Goal: Task Accomplishment & Management: Use online tool/utility

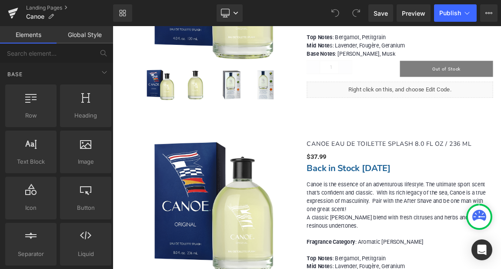
scroll to position [1087, 0]
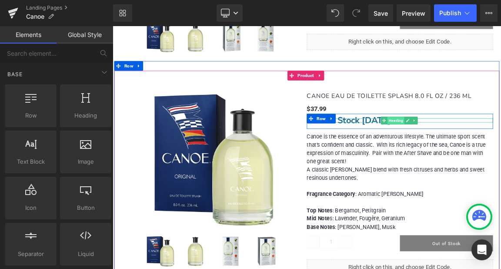
click at [485, 149] on span "Heading" at bounding box center [496, 154] width 23 height 10
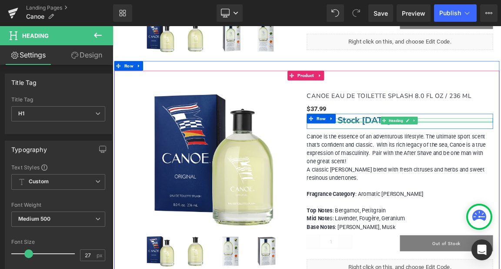
click at [432, 154] on div at bounding box center [502, 155] width 252 height 2
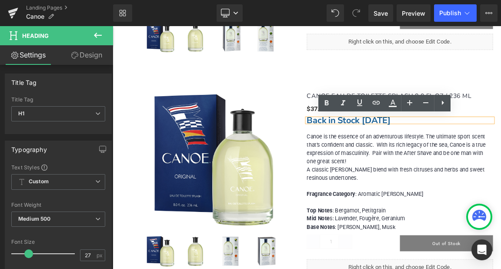
click at [490, 153] on h1 "Back in Stock Sep 8" at bounding box center [502, 154] width 252 height 6
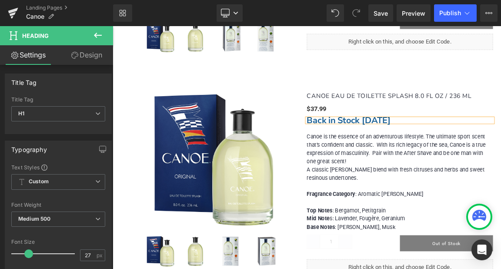
click at [483, 90] on div "(P) Image (P) Image List (P) Title $37.99 (P) Price" at bounding box center [376, 225] width 522 height 277
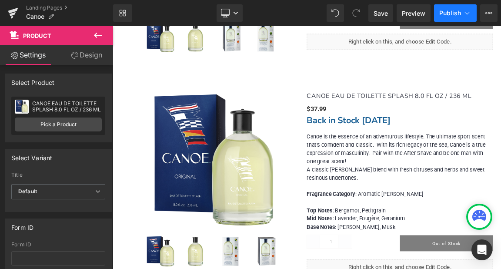
click at [452, 13] on span "Publish" at bounding box center [450, 13] width 22 height 7
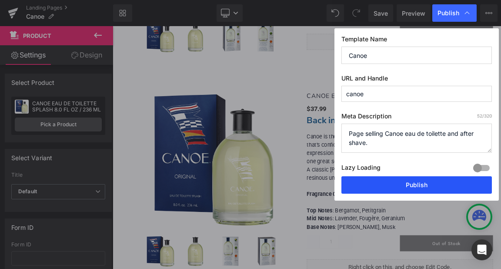
click at [409, 184] on button "Publish" at bounding box center [416, 184] width 151 height 17
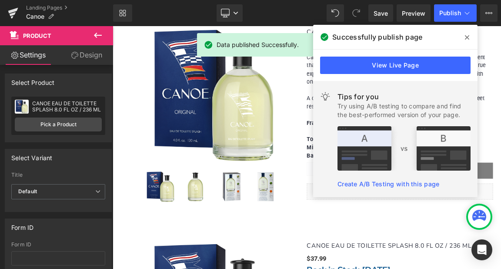
scroll to position [870, 0]
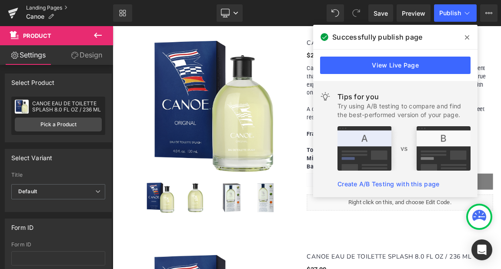
click at [31, 10] on link "Landing Pages" at bounding box center [69, 7] width 87 height 7
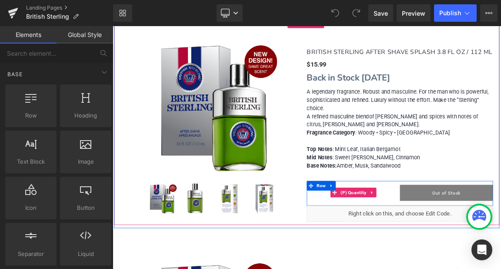
scroll to position [565, 0]
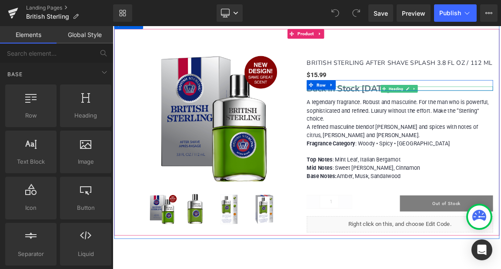
click at [453, 119] on strong "Back in Stock Sept 15, 2025" at bounding box center [432, 111] width 113 height 16
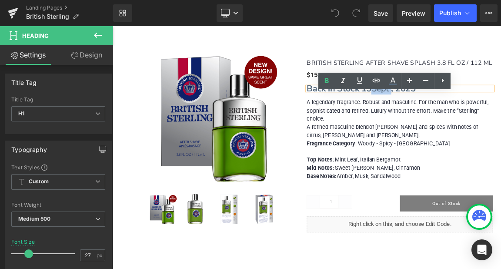
click at [473, 114] on h1 "Back in Stock 15 Sept , 2025" at bounding box center [502, 111] width 252 height 6
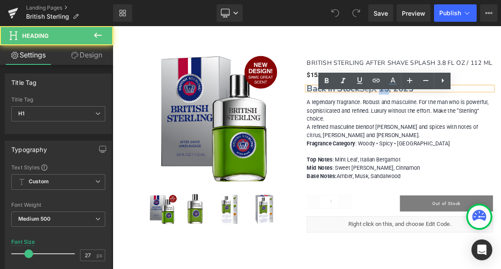
drag, startPoint x: 485, startPoint y: 120, endPoint x: 475, endPoint y: 120, distance: 10.0
click at [475, 114] on h1 "Back in Stock Sept 1 5 , 2025" at bounding box center [502, 111] width 252 height 6
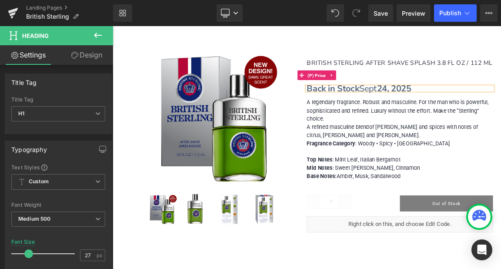
drag, startPoint x: 479, startPoint y: 106, endPoint x: 468, endPoint y: 148, distance: 44.1
click at [479, 99] on div "$0 $15.99" at bounding box center [502, 92] width 252 height 13
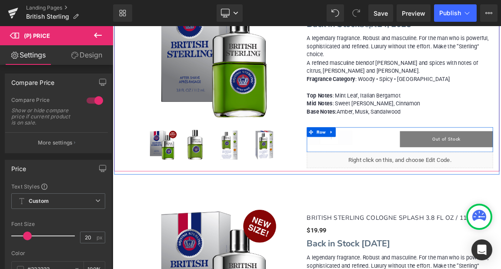
scroll to position [696, 0]
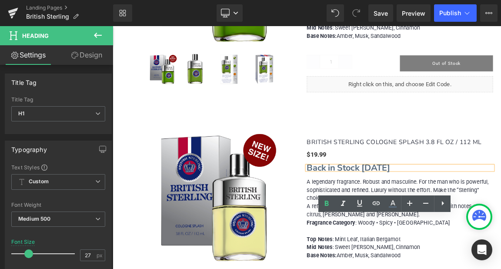
scroll to position [783, 0]
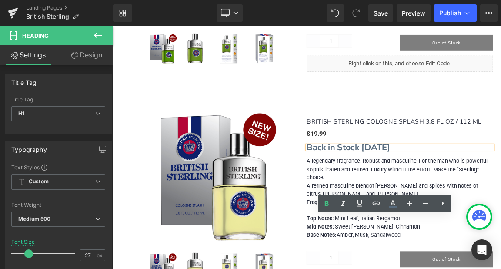
click at [478, 198] on strong "Back in Stock Sept 15, 2025" at bounding box center [432, 190] width 113 height 16
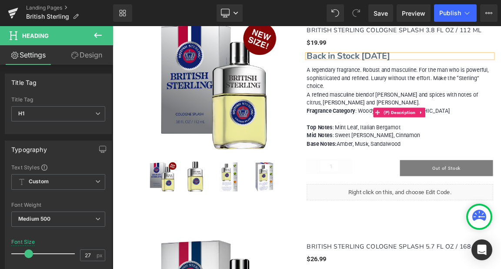
scroll to position [826, 0]
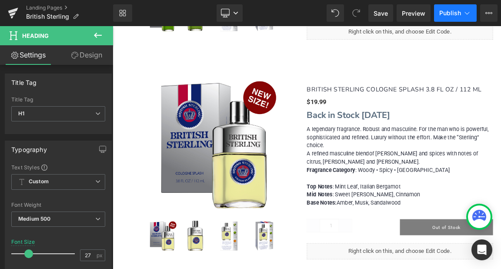
click at [447, 11] on span "Publish" at bounding box center [450, 13] width 22 height 7
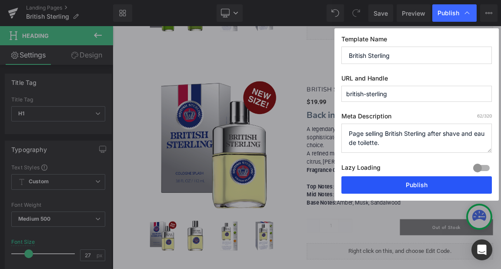
click at [411, 185] on button "Publish" at bounding box center [416, 184] width 151 height 17
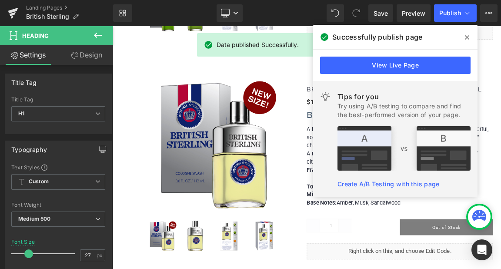
click at [468, 35] on icon at bounding box center [467, 37] width 4 height 7
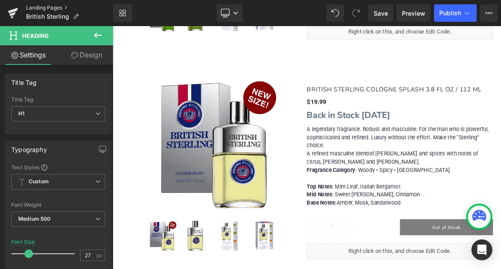
click at [37, 7] on link "Landing Pages" at bounding box center [69, 7] width 87 height 7
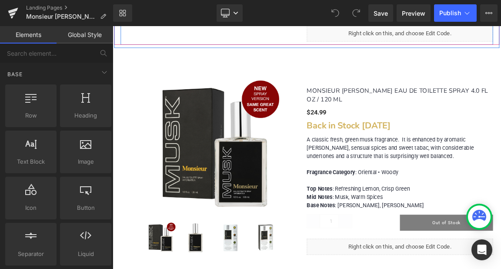
scroll to position [913, 0]
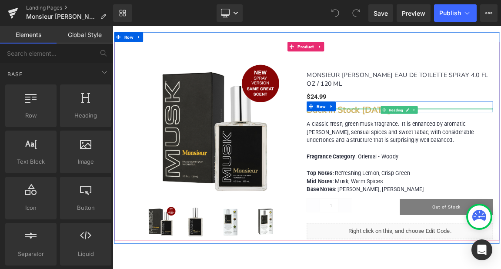
click at [465, 137] on div at bounding box center [502, 138] width 252 height 2
click at [465, 132] on strong "Back in Stock Sept 15, 2025" at bounding box center [433, 140] width 114 height 16
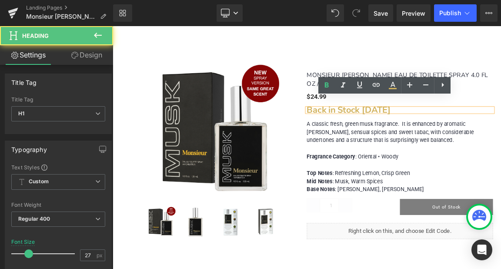
click at [479, 132] on strong "Back in Stock Sept 15, 2025" at bounding box center [433, 140] width 114 height 16
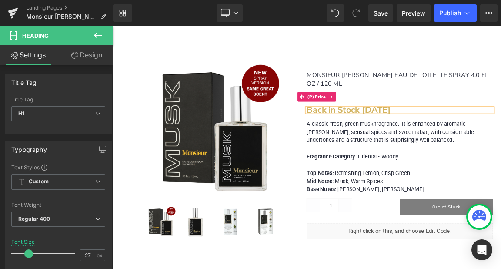
click at [464, 115] on div "$0 $24.99" at bounding box center [502, 121] width 252 height 13
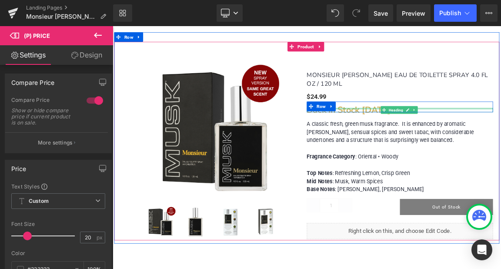
click at [465, 137] on div at bounding box center [502, 138] width 252 height 2
click at [465, 132] on strong "Back in Stock Sept 24, 2025" at bounding box center [433, 140] width 114 height 16
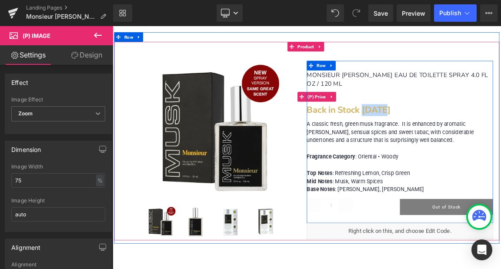
drag, startPoint x: 469, startPoint y: 105, endPoint x: 489, endPoint y: 127, distance: 29.9
click at [469, 115] on div "$0 $24.99" at bounding box center [502, 121] width 252 height 13
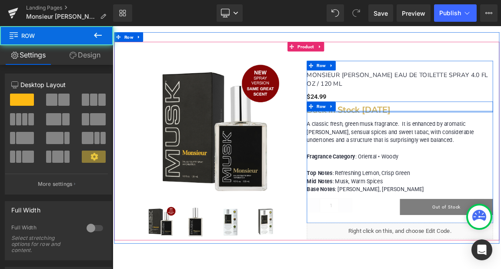
click at [501, 140] on div at bounding box center [502, 141] width 252 height 2
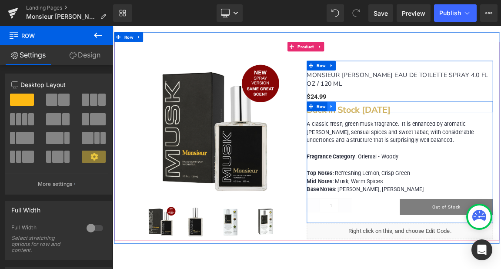
click at [406, 131] on icon at bounding box center [409, 134] width 6 height 7
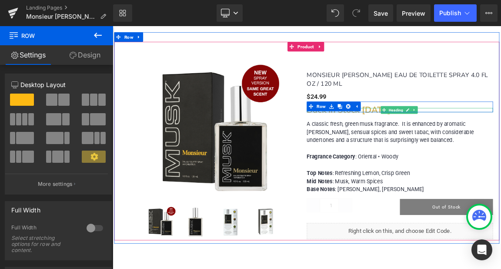
click at [485, 134] on span "Heading" at bounding box center [496, 139] width 23 height 10
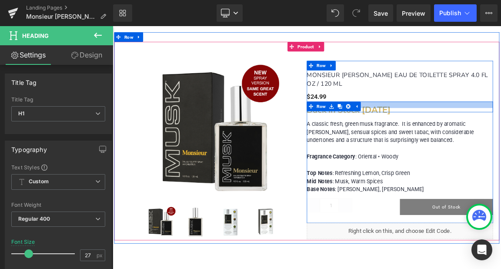
click at [492, 128] on div at bounding box center [502, 132] width 252 height 9
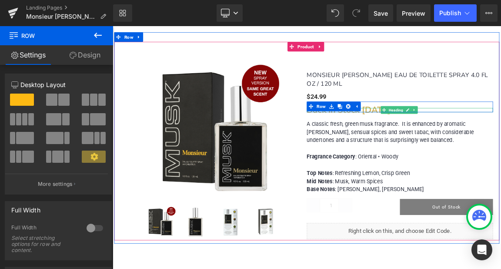
click at [489, 135] on span "Heading" at bounding box center [496, 140] width 23 height 10
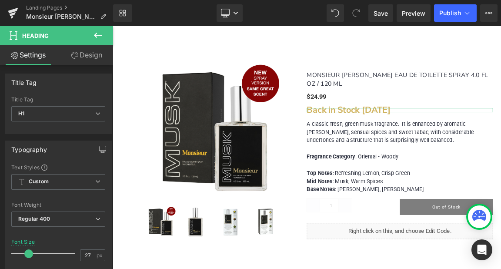
click at [88, 54] on link "Design" at bounding box center [86, 55] width 57 height 20
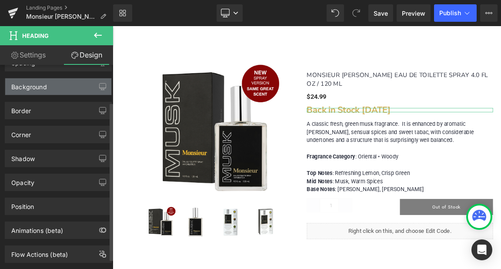
scroll to position [60, 0]
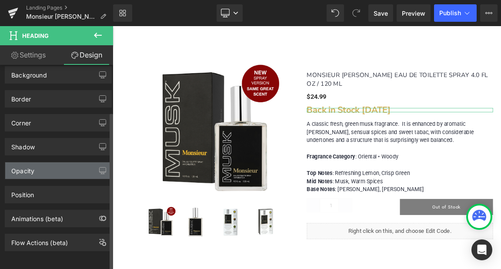
click at [23, 163] on div "Opacity" at bounding box center [22, 168] width 23 height 12
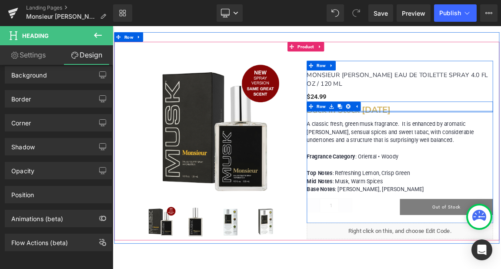
click at [501, 140] on div at bounding box center [502, 141] width 252 height 2
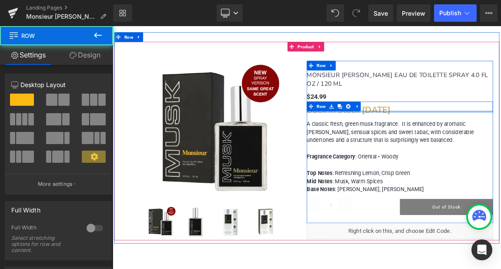
click at [501, 140] on div at bounding box center [502, 141] width 252 height 2
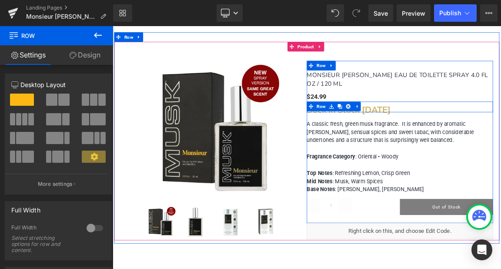
click at [501, 137] on h1 "Back in Stock Sept 24, 2025" at bounding box center [502, 140] width 252 height 6
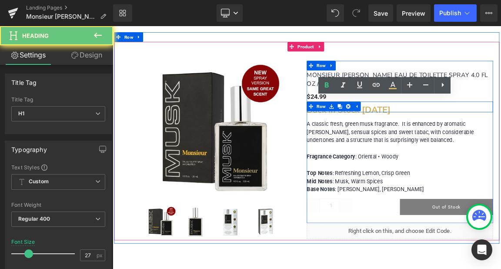
click at [501, 137] on h1 "Back in Stock Sept 24, 2025" at bounding box center [502, 140] width 252 height 6
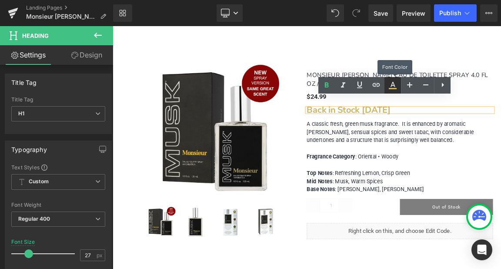
click at [393, 84] on icon at bounding box center [393, 85] width 10 height 10
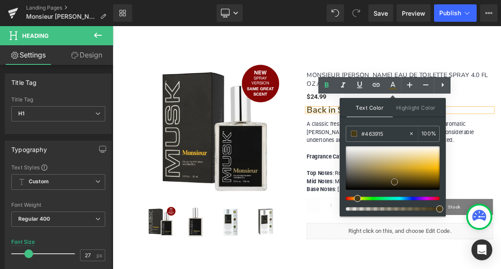
type input "#000000"
drag, startPoint x: 399, startPoint y: 161, endPoint x: 394, endPoint y: 194, distance: 32.5
click at [394, 194] on div at bounding box center [393, 178] width 94 height 64
click at [394, 190] on link at bounding box center [394, 190] width 0 height 0
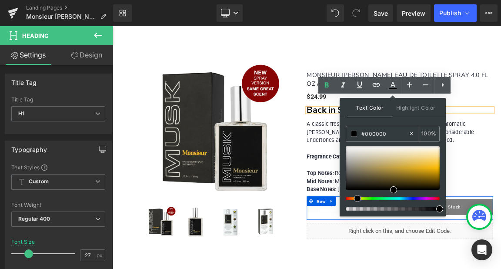
click at [391, 266] on div "Quantity 1" at bounding box center [439, 270] width 126 height 21
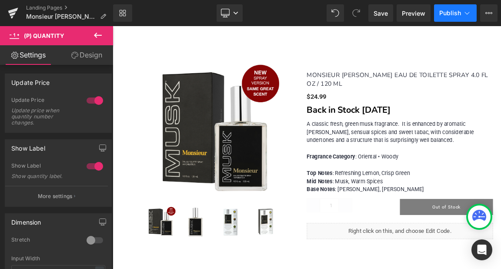
click at [451, 11] on span "Publish" at bounding box center [450, 13] width 22 height 7
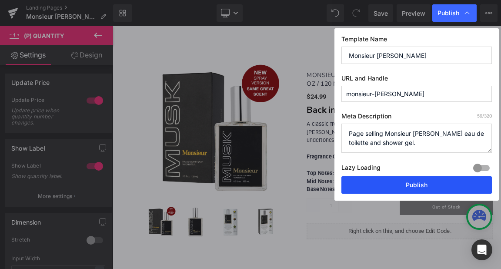
click at [409, 184] on button "Publish" at bounding box center [416, 184] width 151 height 17
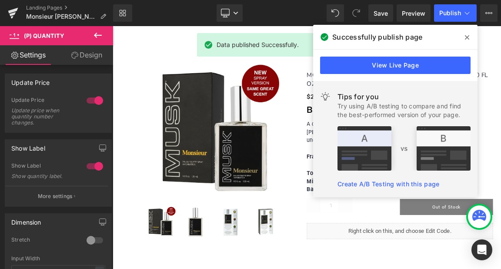
click at [465, 36] on icon at bounding box center [467, 37] width 4 height 7
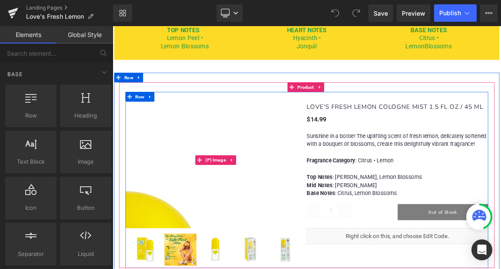
scroll to position [522, 0]
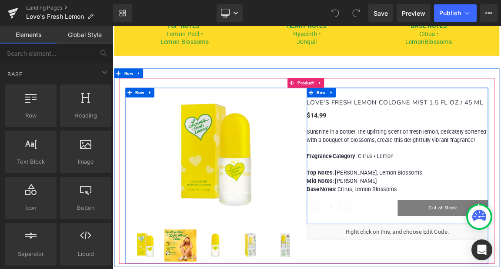
click at [427, 157] on div "LOVE'S FRESH LEMON COLOGNE MIST 1.5 FL OZ / 45 ML (P) Title $0 $14.99 (P) Price…" at bounding box center [499, 206] width 246 height 167
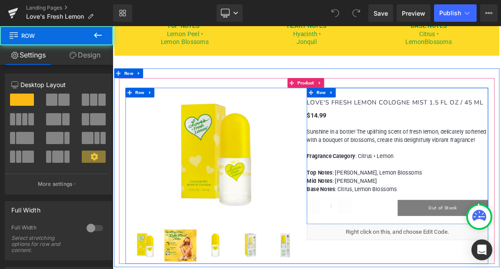
click at [412, 153] on div "LOVE'S FRESH LEMON COLOGNE MIST 1.5 FL OZ / 45 ML (P) Title $0 $14.99 (P) Price…" at bounding box center [499, 206] width 246 height 167
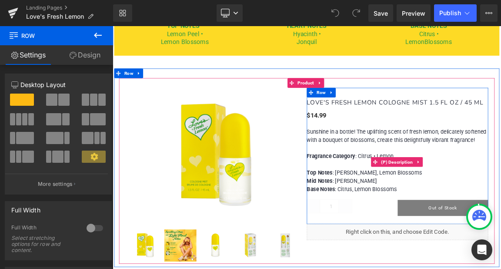
click at [442, 225] on span "Top Notes : [PERSON_NAME], Lemon Blossoms" at bounding box center [454, 224] width 156 height 9
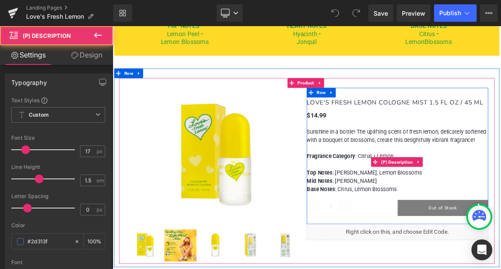
click at [445, 179] on span "Sunshine in a bottle! The uplifting scent of fresh lemon, delicately softened w…" at bounding box center [498, 175] width 244 height 20
click at [449, 170] on span "Sunshine in a bottle! The uplifting scent of fresh lemon, delicately softened w…" at bounding box center [498, 175] width 244 height 20
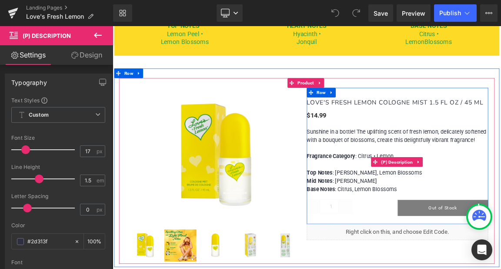
click at [408, 168] on span "Sunshine in a bottle! The uplifting scent of fresh lemon, delicately softened w…" at bounding box center [498, 175] width 244 height 20
click at [436, 149] on div "$0 $14.99" at bounding box center [499, 146] width 246 height 13
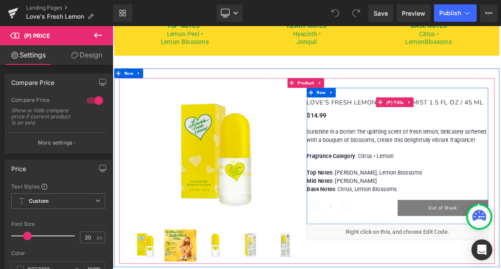
click at [446, 128] on link "LOVE'S FRESH LEMON COLOGNE MIST 1.5 FL OZ / 45 ML" at bounding box center [495, 130] width 239 height 13
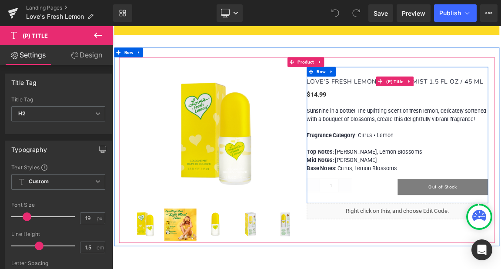
scroll to position [565, 0]
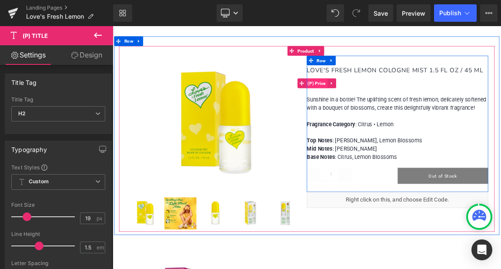
click at [391, 101] on span "(P) Price" at bounding box center [390, 103] width 30 height 13
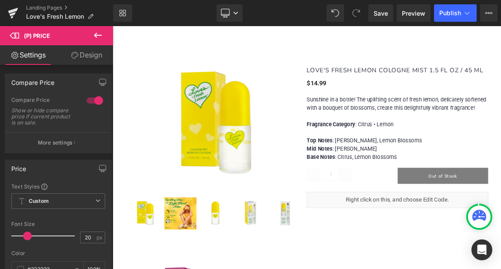
click at [30, 56] on link "Settings" at bounding box center [28, 55] width 57 height 20
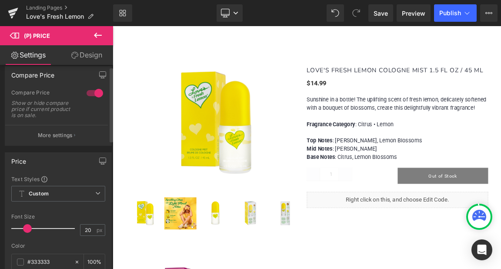
scroll to position [0, 0]
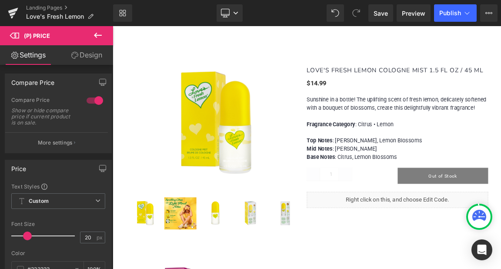
click at [89, 56] on link "Design" at bounding box center [86, 55] width 57 height 20
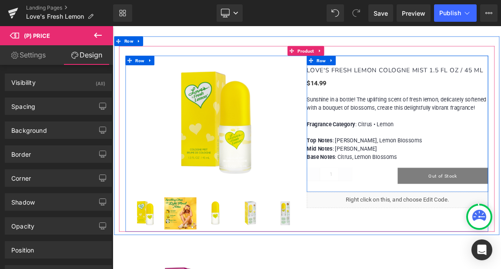
click at [429, 113] on div "LOVE'S FRESH LEMON COLOGNE MIST 1.5 FL OZ / 45 ML (P) Title $0 $14.99 (P) Price…" at bounding box center [499, 162] width 246 height 167
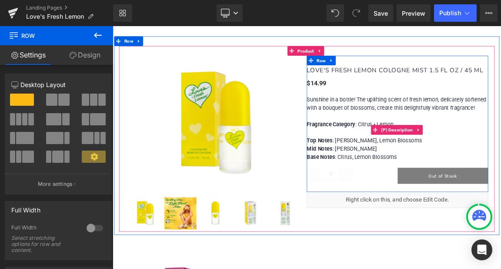
click at [428, 124] on span "Sunshine in a bottle! The uplifting scent of fresh lemon, delicately softened w…" at bounding box center [498, 131] width 244 height 20
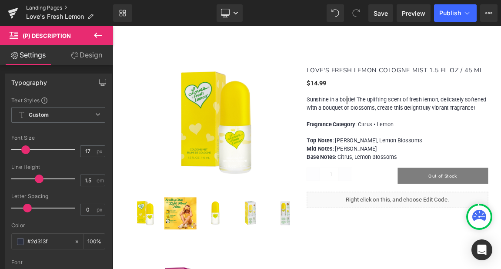
click at [42, 7] on link "Landing Pages" at bounding box center [69, 7] width 87 height 7
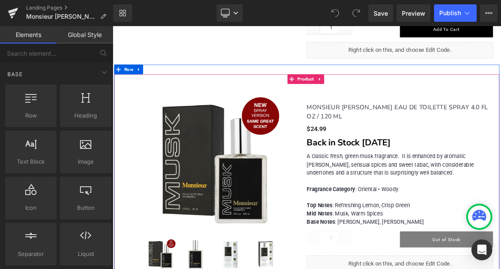
scroll to position [870, 0]
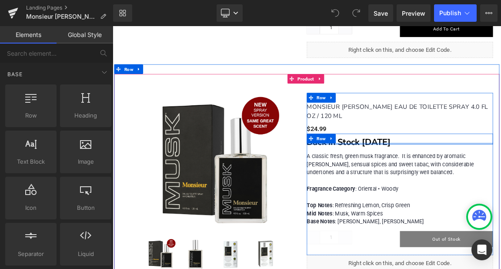
click at [428, 184] on div at bounding box center [502, 185] width 252 height 2
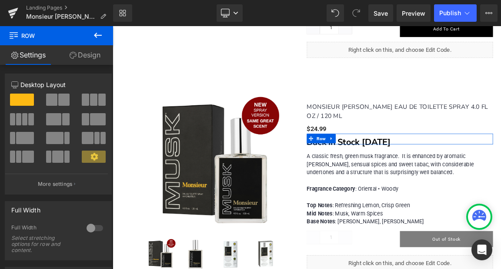
click at [90, 55] on link "Design" at bounding box center [85, 55] width 57 height 20
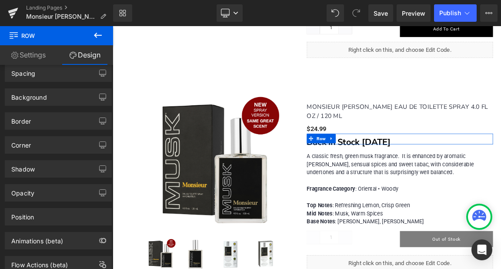
scroll to position [0, 0]
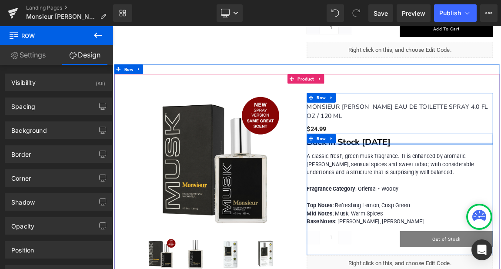
click at [436, 184] on div at bounding box center [502, 185] width 252 height 2
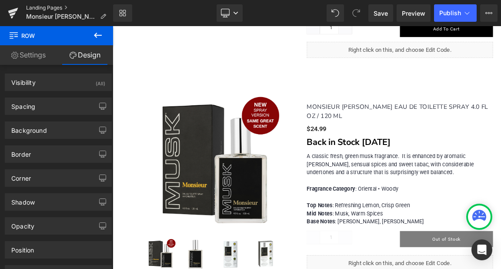
drag, startPoint x: 43, startPoint y: 8, endPoint x: 243, endPoint y: 0, distance: 200.3
click at [43, 8] on link "Landing Pages" at bounding box center [69, 7] width 87 height 7
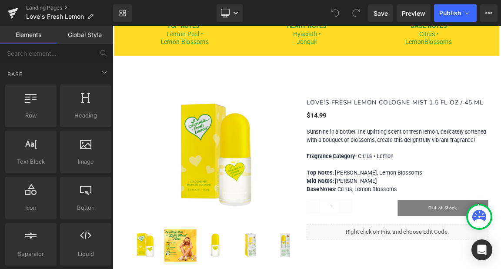
scroll to position [565, 0]
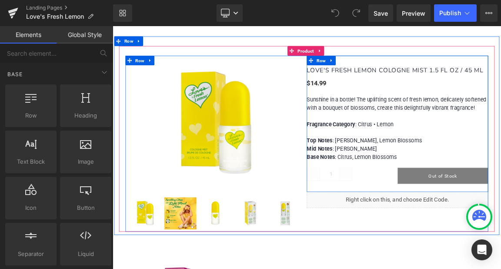
click at [421, 108] on div "$0 $14.99" at bounding box center [499, 103] width 246 height 13
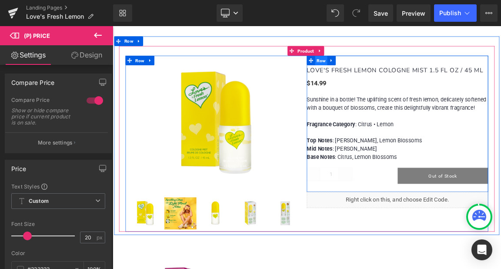
click at [391, 73] on span "Row" at bounding box center [395, 72] width 17 height 13
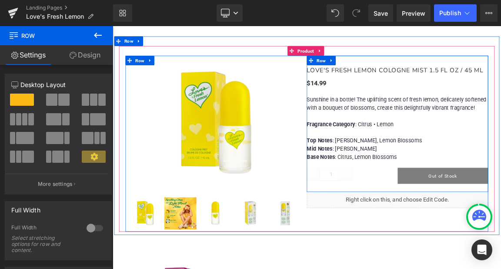
drag, startPoint x: 135, startPoint y: 126, endPoint x: 412, endPoint y: 117, distance: 276.8
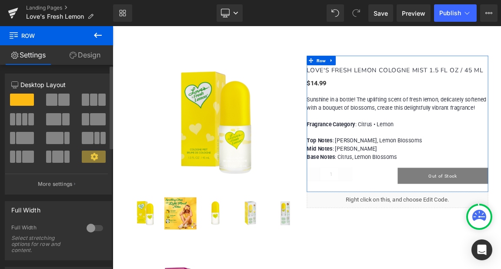
click at [20, 101] on span at bounding box center [22, 100] width 24 height 12
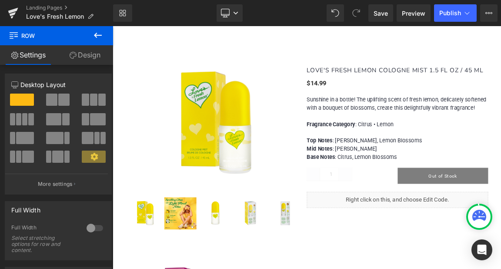
click at [95, 34] on icon at bounding box center [98, 35] width 8 height 5
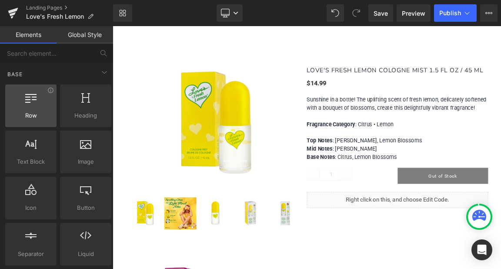
click at [32, 105] on div at bounding box center [31, 101] width 46 height 20
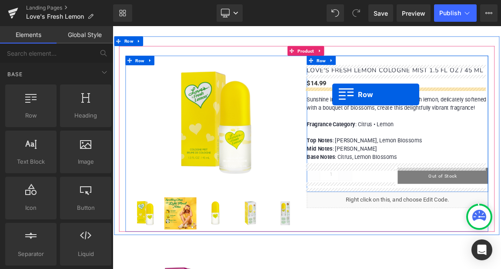
drag, startPoint x: 143, startPoint y: 131, endPoint x: 410, endPoint y: 119, distance: 267.4
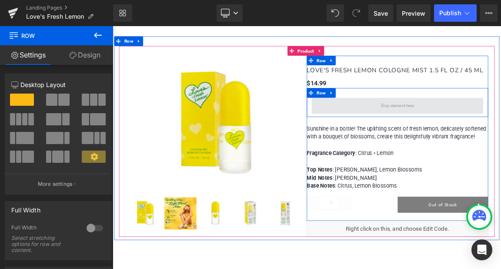
click at [475, 134] on span at bounding box center [498, 133] width 51 height 17
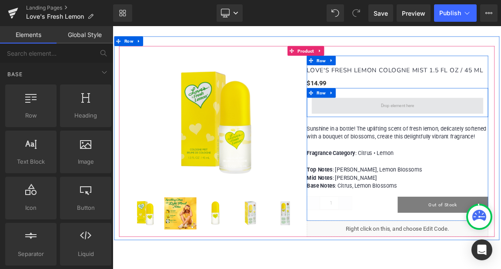
click at [461, 131] on span at bounding box center [498, 134] width 233 height 22
click at [462, 131] on span at bounding box center [498, 134] width 233 height 22
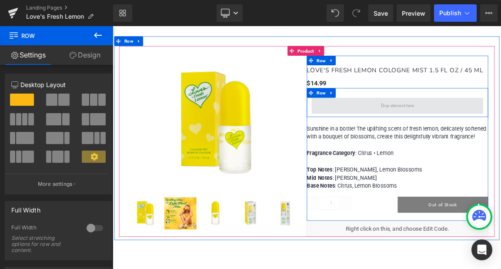
click at [475, 134] on span at bounding box center [498, 133] width 51 height 17
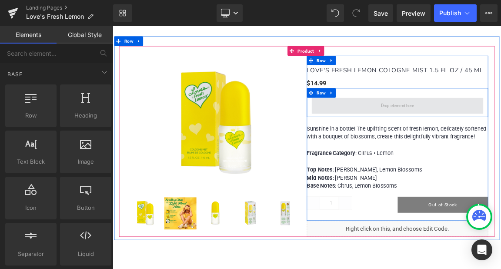
click at [475, 134] on span at bounding box center [498, 133] width 51 height 17
click at [481, 133] on span at bounding box center [498, 133] width 51 height 17
click at [482, 133] on span at bounding box center [498, 133] width 51 height 17
click at [479, 137] on span at bounding box center [498, 133] width 51 height 17
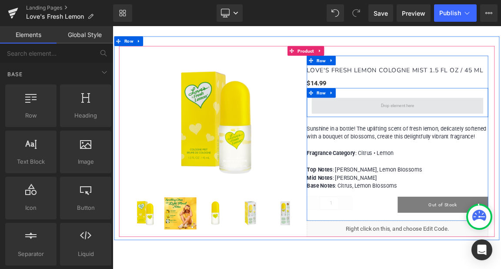
click at [477, 139] on span at bounding box center [498, 133] width 51 height 17
click at [477, 138] on span at bounding box center [498, 133] width 51 height 17
click at [468, 129] on span at bounding box center [498, 134] width 233 height 22
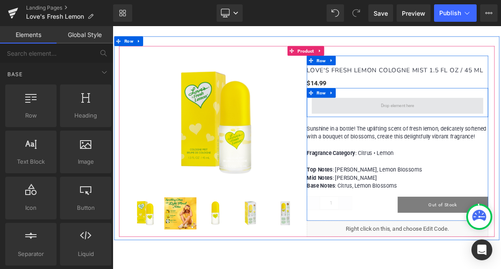
click at [473, 137] on span at bounding box center [498, 133] width 51 height 17
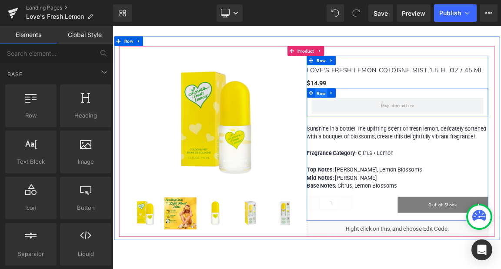
click at [389, 116] on span "Row" at bounding box center [395, 116] width 17 height 13
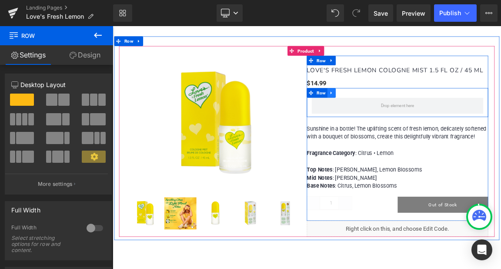
click at [408, 116] on icon at bounding box center [409, 116] width 6 height 7
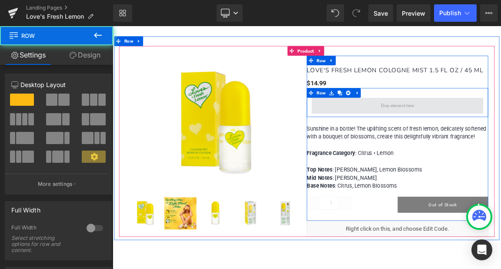
click at [435, 131] on span at bounding box center [498, 134] width 233 height 22
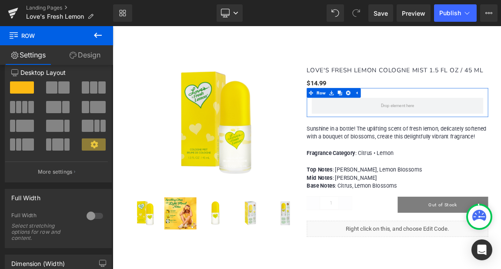
scroll to position [0, 0]
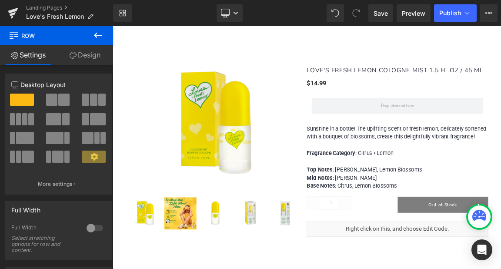
click at [97, 34] on icon at bounding box center [98, 35] width 10 height 10
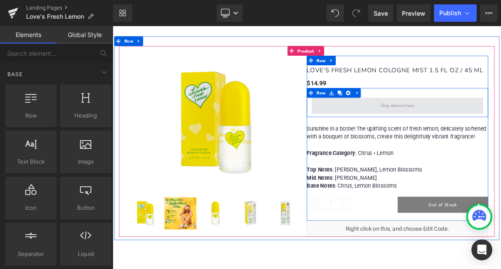
click at [486, 134] on span at bounding box center [498, 133] width 51 height 17
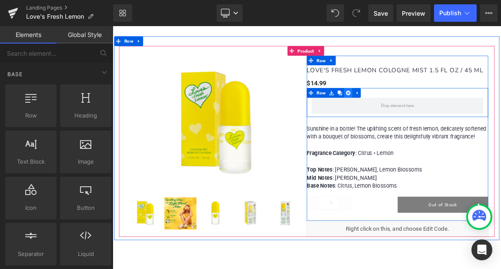
click at [429, 115] on icon at bounding box center [432, 116] width 6 height 7
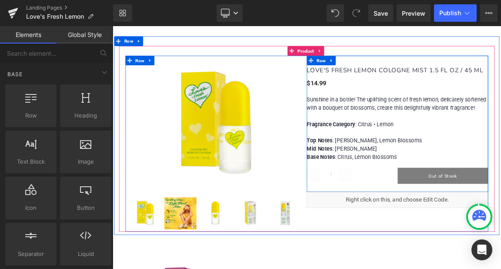
click at [438, 114] on div "LOVE'S FRESH LEMON COLOGNE MIST 1.5 FL OZ / 45 ML (P) Title $0 $14.99 (P) Price…" at bounding box center [499, 162] width 246 height 167
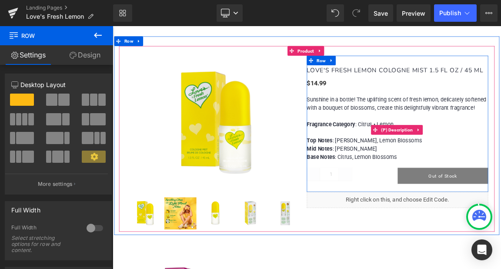
click at [439, 125] on span "Sunshine in a bottle! The uplifting scent of fresh lemon, delicately softened w…" at bounding box center [498, 131] width 244 height 20
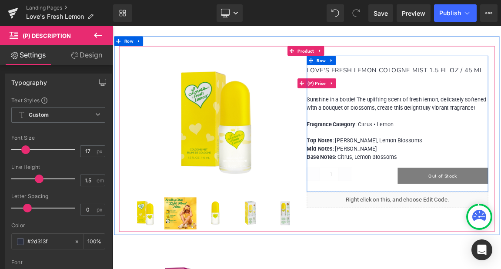
click at [446, 103] on div "$0 $14.99" at bounding box center [499, 103] width 246 height 13
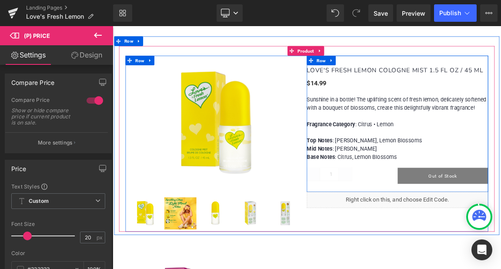
click at [426, 114] on div "LOVE'S FRESH LEMON COLOGNE MIST 1.5 FL OZ / 45 ML (P) Title $0 $14.99 (P) Price…" at bounding box center [499, 162] width 246 height 167
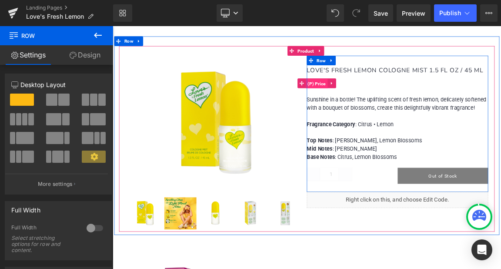
click at [389, 103] on span "(P) Price" at bounding box center [390, 103] width 30 height 13
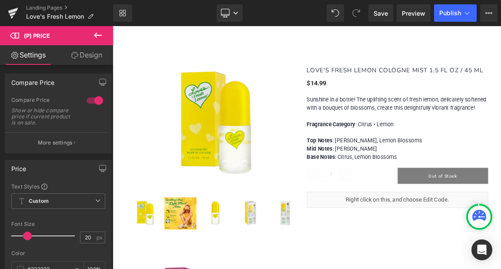
click at [97, 33] on icon at bounding box center [98, 35] width 10 height 10
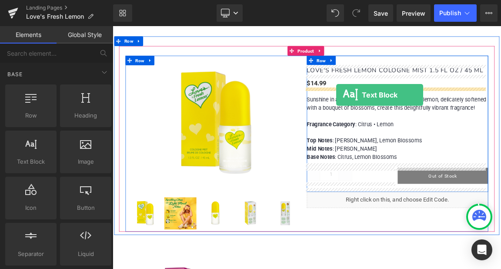
drag, startPoint x: 144, startPoint y: 172, endPoint x: 416, endPoint y: 119, distance: 277.0
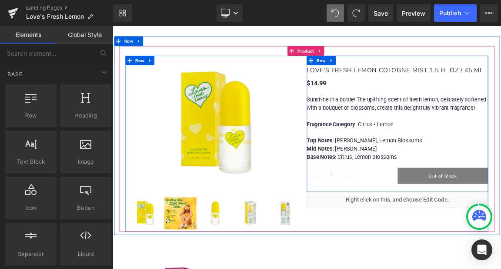
click at [432, 110] on div "LOVE'S FRESH LEMON COLOGNE MIST 1.5 FL OZ / 45 ML (P) Title $0 $14.99 (P) Price…" at bounding box center [499, 162] width 246 height 167
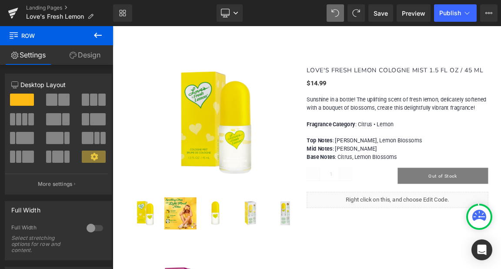
click at [95, 35] on icon at bounding box center [98, 35] width 8 height 5
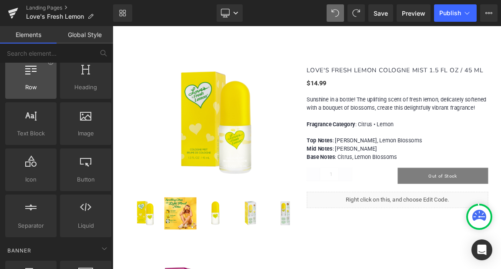
scroll to position [43, 0]
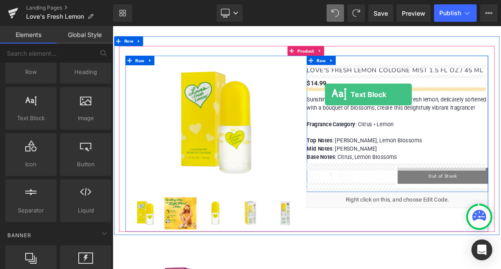
drag, startPoint x: 143, startPoint y: 133, endPoint x: 400, endPoint y: 119, distance: 257.9
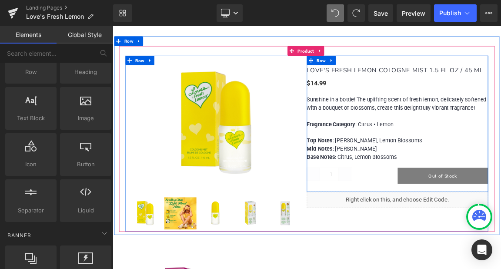
click at [410, 113] on div "LOVE'S FRESH LEMON COLOGNE MIST 1.5 FL OZ / 45 ML (P) Title $0 $14.99 (P) Price…" at bounding box center [499, 162] width 246 height 167
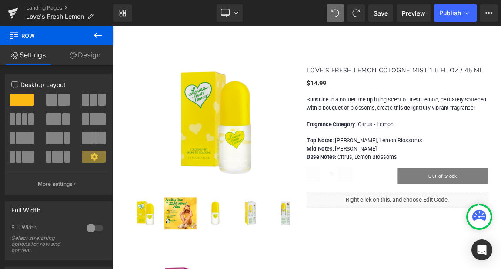
click at [99, 34] on icon at bounding box center [98, 35] width 10 height 10
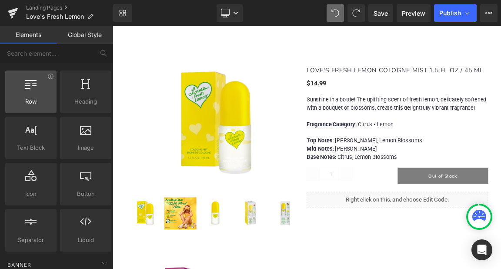
scroll to position [0, 0]
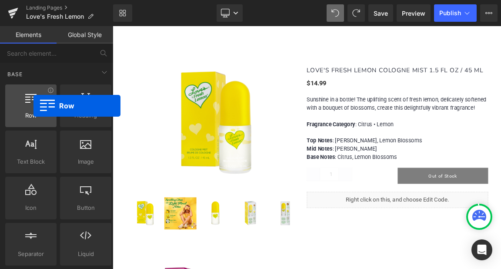
click at [33, 106] on div at bounding box center [31, 101] width 46 height 20
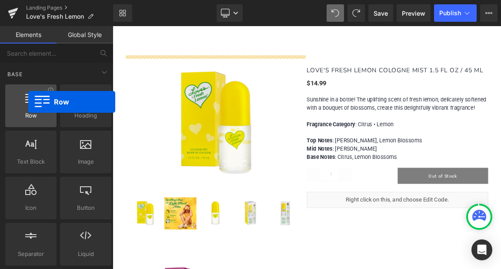
click at [28, 102] on div at bounding box center [31, 101] width 46 height 20
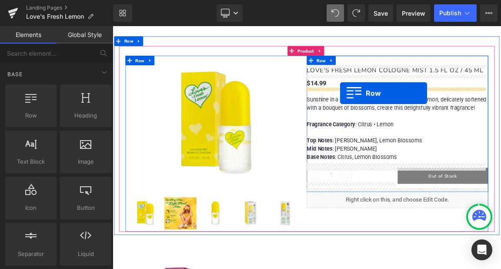
drag, startPoint x: 148, startPoint y: 130, endPoint x: 421, endPoint y: 117, distance: 273.5
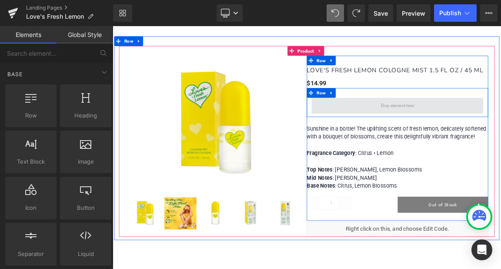
click at [494, 139] on span at bounding box center [498, 133] width 51 height 17
click at [491, 133] on span at bounding box center [498, 133] width 51 height 17
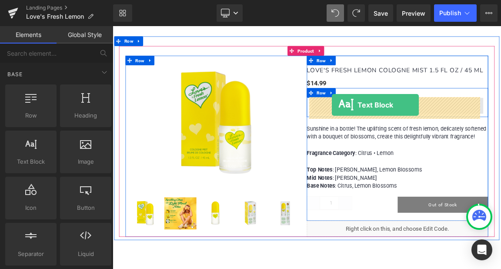
drag, startPoint x: 145, startPoint y: 173, endPoint x: 410, endPoint y: 133, distance: 268.0
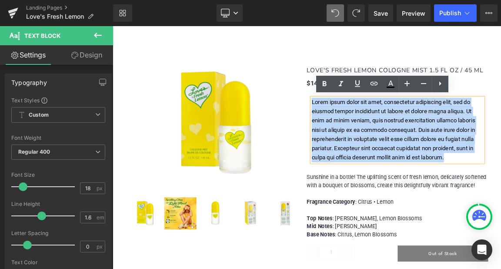
drag, startPoint x: 426, startPoint y: 219, endPoint x: 402, endPoint y: 167, distance: 57.0
click at [382, 129] on p "Lorem ipsum dolor sit amet, consectetur adipiscing elit, sed do eiusmod tempor …" at bounding box center [498, 167] width 233 height 88
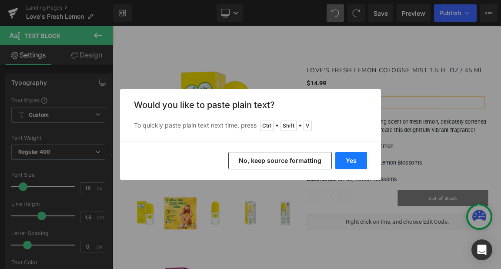
click at [354, 160] on button "Yes" at bounding box center [351, 160] width 32 height 17
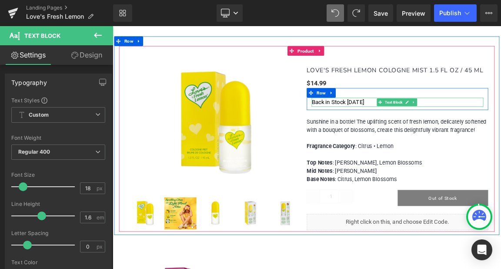
click at [453, 131] on div "Back in Stock [DATE]" at bounding box center [498, 129] width 233 height 13
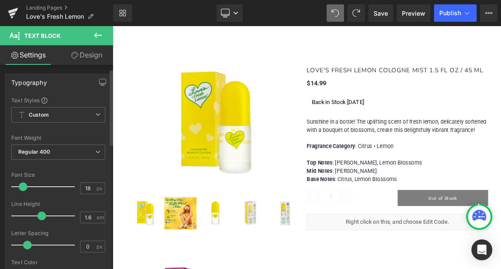
scroll to position [43, 0]
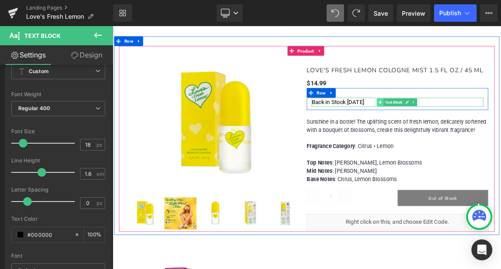
click at [473, 128] on icon at bounding box center [475, 129] width 5 height 5
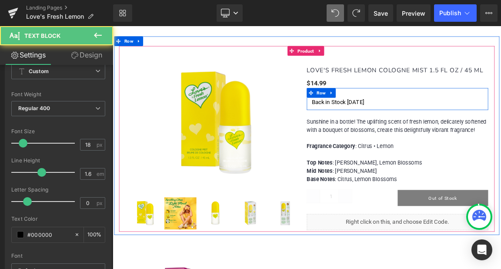
click at [472, 116] on div "Back in Stock [DATE] Text Block Row" at bounding box center [499, 125] width 246 height 30
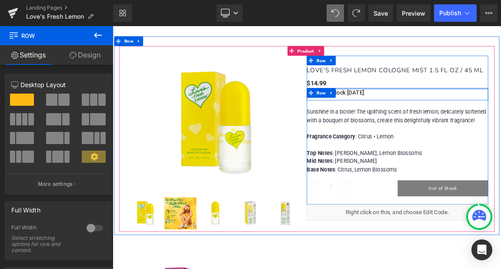
drag, startPoint x: 456, startPoint y: 109, endPoint x: 462, endPoint y: 93, distance: 17.8
click at [462, 93] on div "LOVE'S FRESH LEMON COLOGNE MIST 1.5 FL OZ / 45 ML (P) Title $0 $14.99 (P) Price…" at bounding box center [499, 171] width 246 height 184
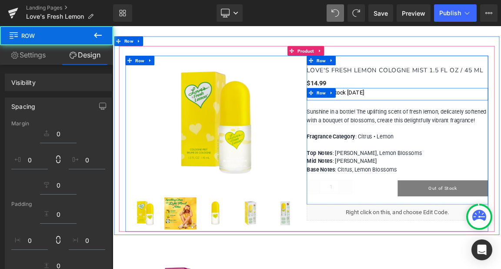
click at [446, 130] on div "LOVE'S FRESH LEMON COLOGNE MIST 1.5 FL OZ / 45 ML (P) Title $0 $14.99 (P) Price…" at bounding box center [499, 171] width 246 height 184
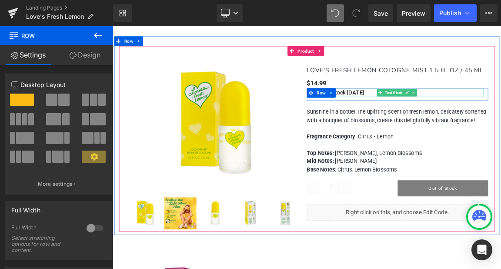
click at [455, 116] on div "Back in Stock [DATE]" at bounding box center [498, 116] width 233 height 13
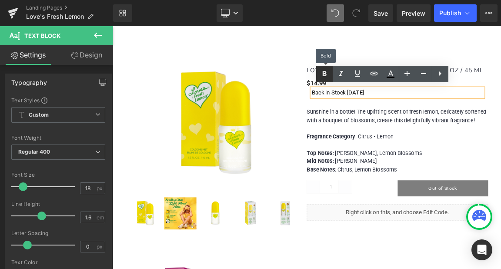
click at [323, 74] on icon at bounding box center [325, 73] width 4 height 5
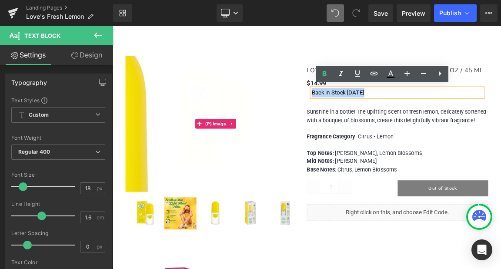
drag, startPoint x: 464, startPoint y: 113, endPoint x: 374, endPoint y: 120, distance: 90.8
click at [376, 120] on div "Back in Stock [DATE] Text Block" at bounding box center [499, 116] width 246 height 13
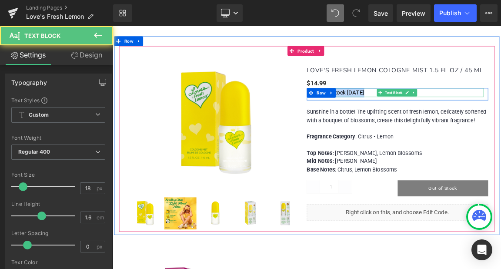
click at [434, 116] on div "Back in Stock [DATE]" at bounding box center [498, 116] width 233 height 13
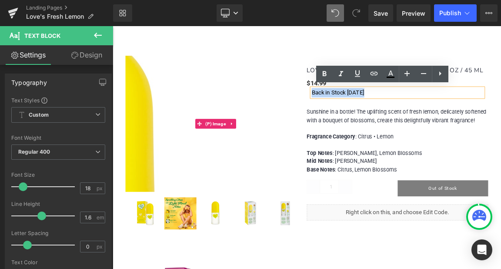
drag, startPoint x: 464, startPoint y: 116, endPoint x: 366, endPoint y: 116, distance: 97.9
click at [366, 116] on div "(P) Image (P) Image List LOVE'S FRESH LEMON COLOGNE MIST 1.5 FL OZ / 45 ML (P) …" at bounding box center [376, 185] width 492 height 238
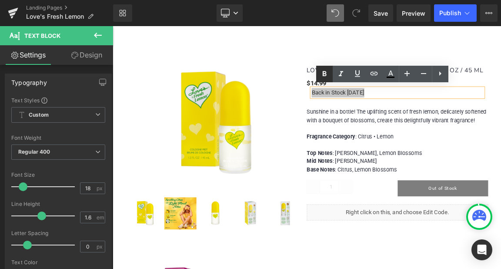
click at [323, 73] on icon at bounding box center [325, 73] width 4 height 5
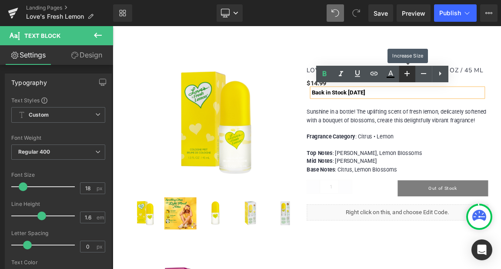
click at [407, 74] on icon at bounding box center [407, 73] width 5 height 5
type input "20"
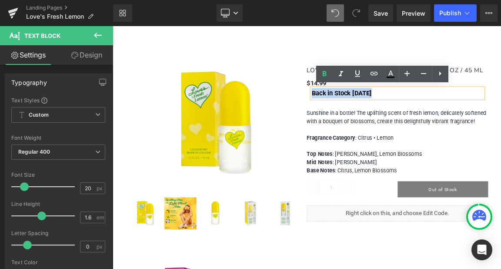
click at [485, 124] on div "Back in Stock [DATE]" at bounding box center [498, 117] width 233 height 14
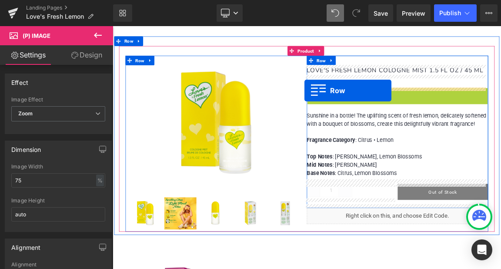
drag, startPoint x: 378, startPoint y: 116, endPoint x: 373, endPoint y: 114, distance: 5.7
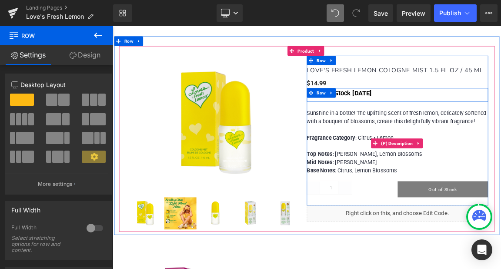
click at [498, 166] on p "Fragrance Category : Citrus • Lemon Top Notes : Lemon Peel, Lemon Blossoms Mid …" at bounding box center [499, 194] width 246 height 67
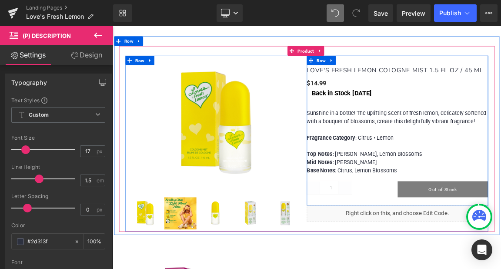
click at [490, 132] on div "LOVE'S FRESH LEMON COLOGNE MIST 1.5 FL OZ / 45 ML (P) Title $0 $14.99 (P) Price…" at bounding box center [499, 171] width 246 height 185
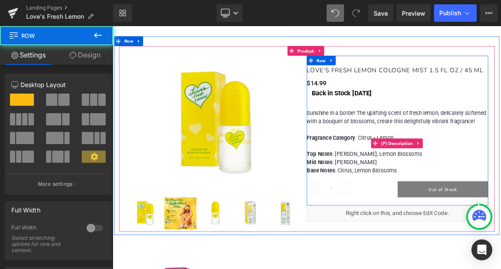
click at [491, 144] on span "Sunshine in a bottle! The uplifting scent of fresh lemon, delicately softened w…" at bounding box center [498, 150] width 244 height 20
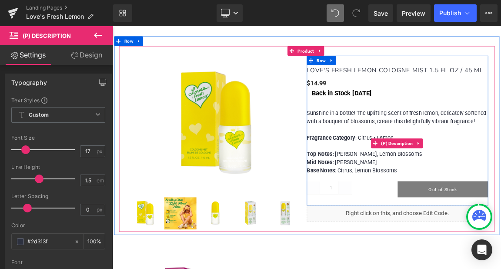
click at [491, 142] on span "Sunshine in a bottle! The uplifting scent of fresh lemon, delicately softened w…" at bounding box center [498, 150] width 244 height 20
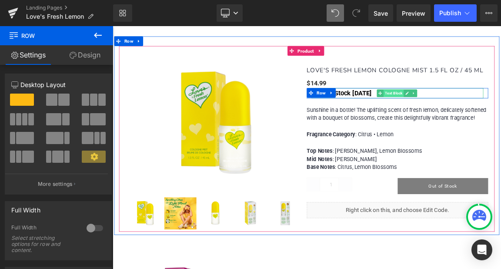
drag, startPoint x: 491, startPoint y: 126, endPoint x: 490, endPoint y: 117, distance: 8.3
click at [490, 117] on div "Back in Stock [DATE] Text Block Row" at bounding box center [499, 117] width 246 height 14
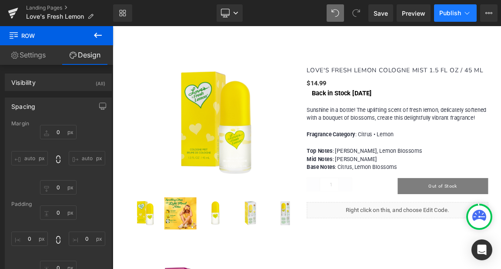
click at [450, 13] on span "Publish" at bounding box center [450, 13] width 22 height 7
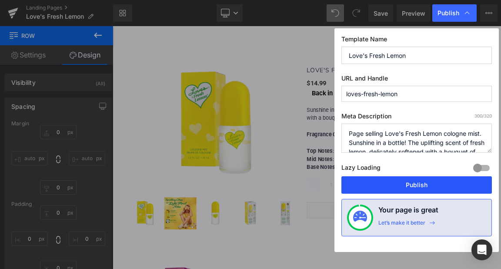
click at [424, 185] on button "Publish" at bounding box center [416, 184] width 151 height 17
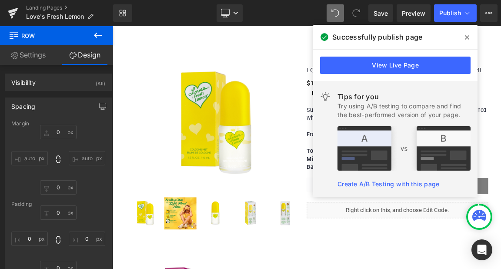
click at [468, 37] on icon at bounding box center [467, 37] width 4 height 7
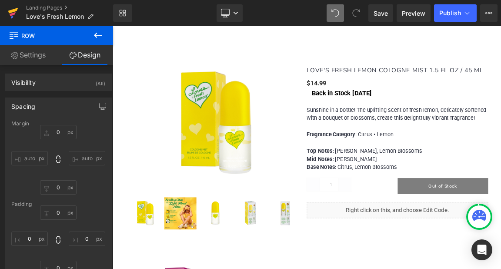
click at [14, 13] on icon at bounding box center [13, 14] width 6 height 4
